Goal: Task Accomplishment & Management: Use online tool/utility

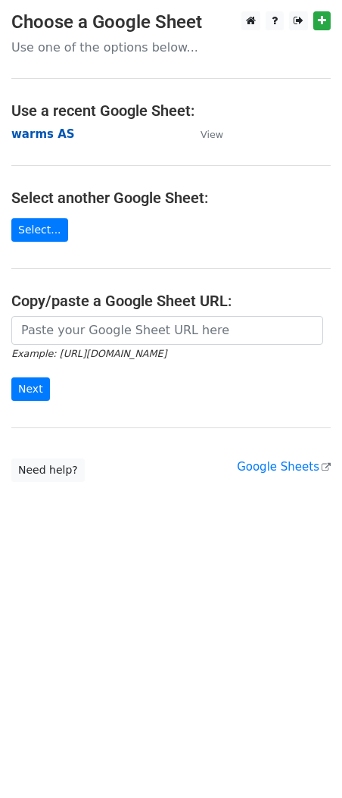
click at [41, 138] on strong "warms AS" at bounding box center [43, 134] width 64 height 14
click at [35, 136] on strong "warms AS" at bounding box center [43, 134] width 64 height 14
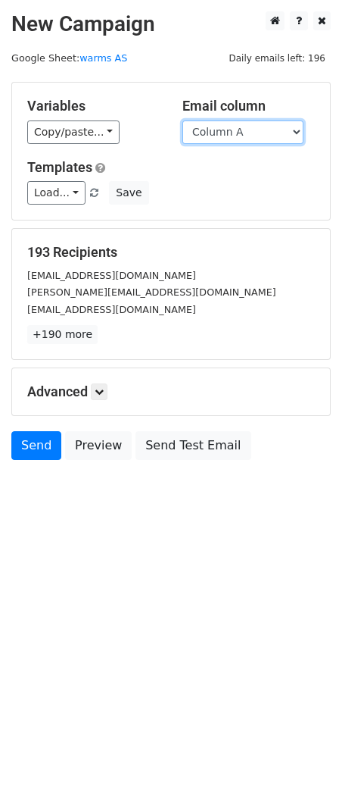
click at [206, 139] on select "Column A Column B Column C Column D Column E Column F Column G Column H Column …" at bounding box center [243, 131] width 121 height 23
select select "Column L"
click at [183, 120] on select "Column A Column B Column C Column D Column E Column F Column G Column H Column …" at bounding box center [243, 131] width 121 height 23
